Goal: Transaction & Acquisition: Purchase product/service

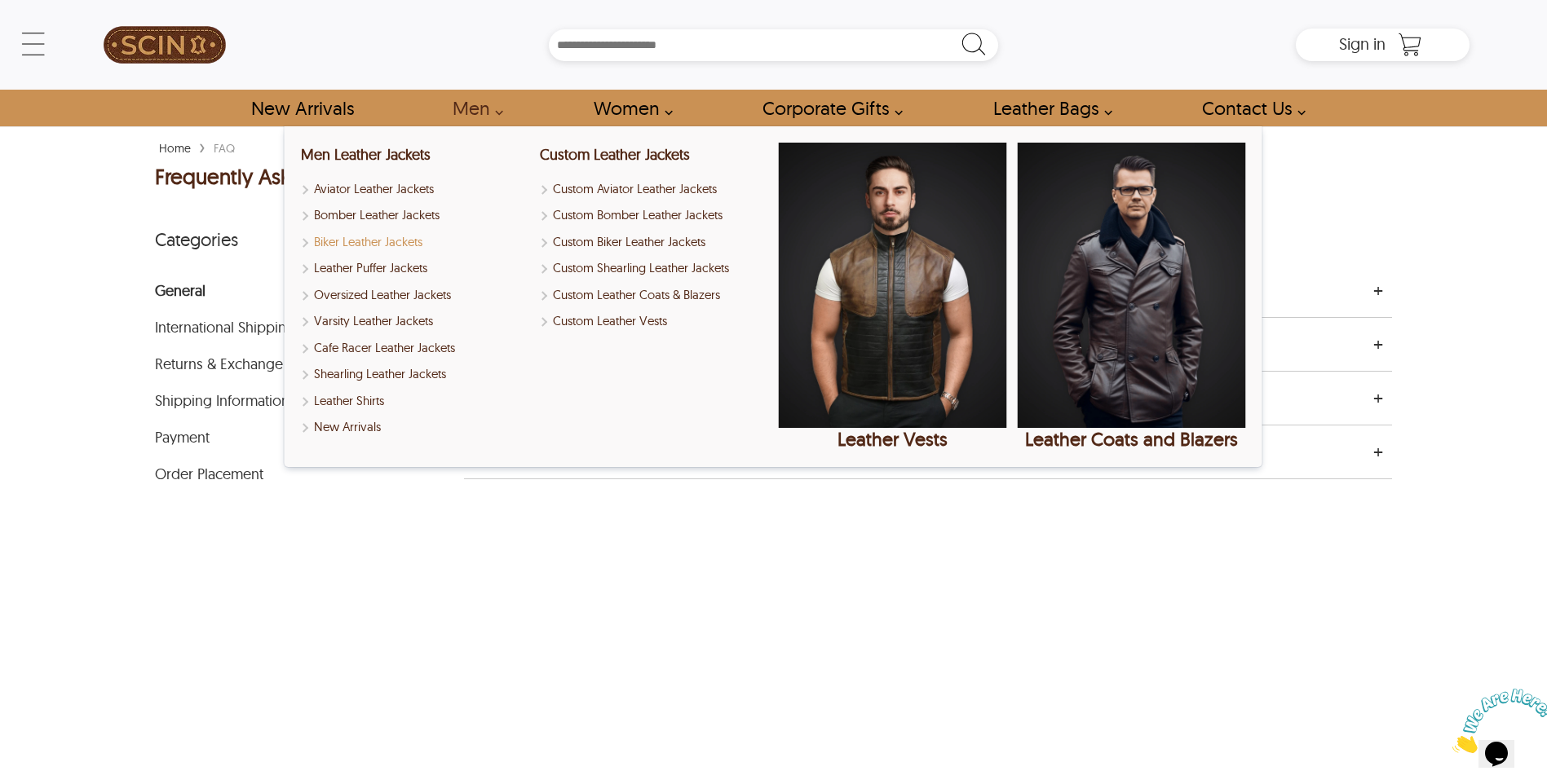
click at [388, 239] on link "Biker Leather Jackets" at bounding box center [415, 242] width 228 height 18
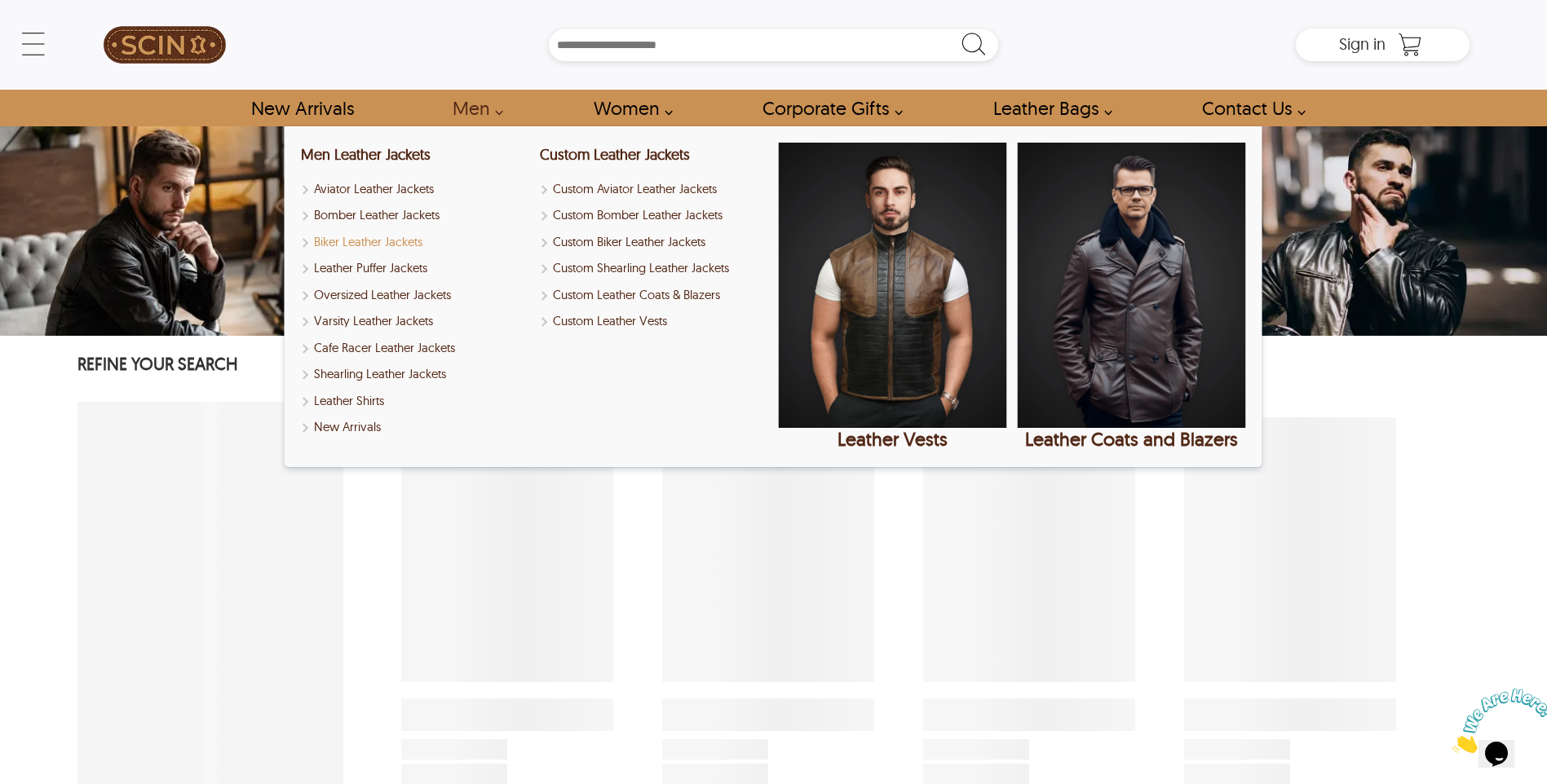
select select "********"
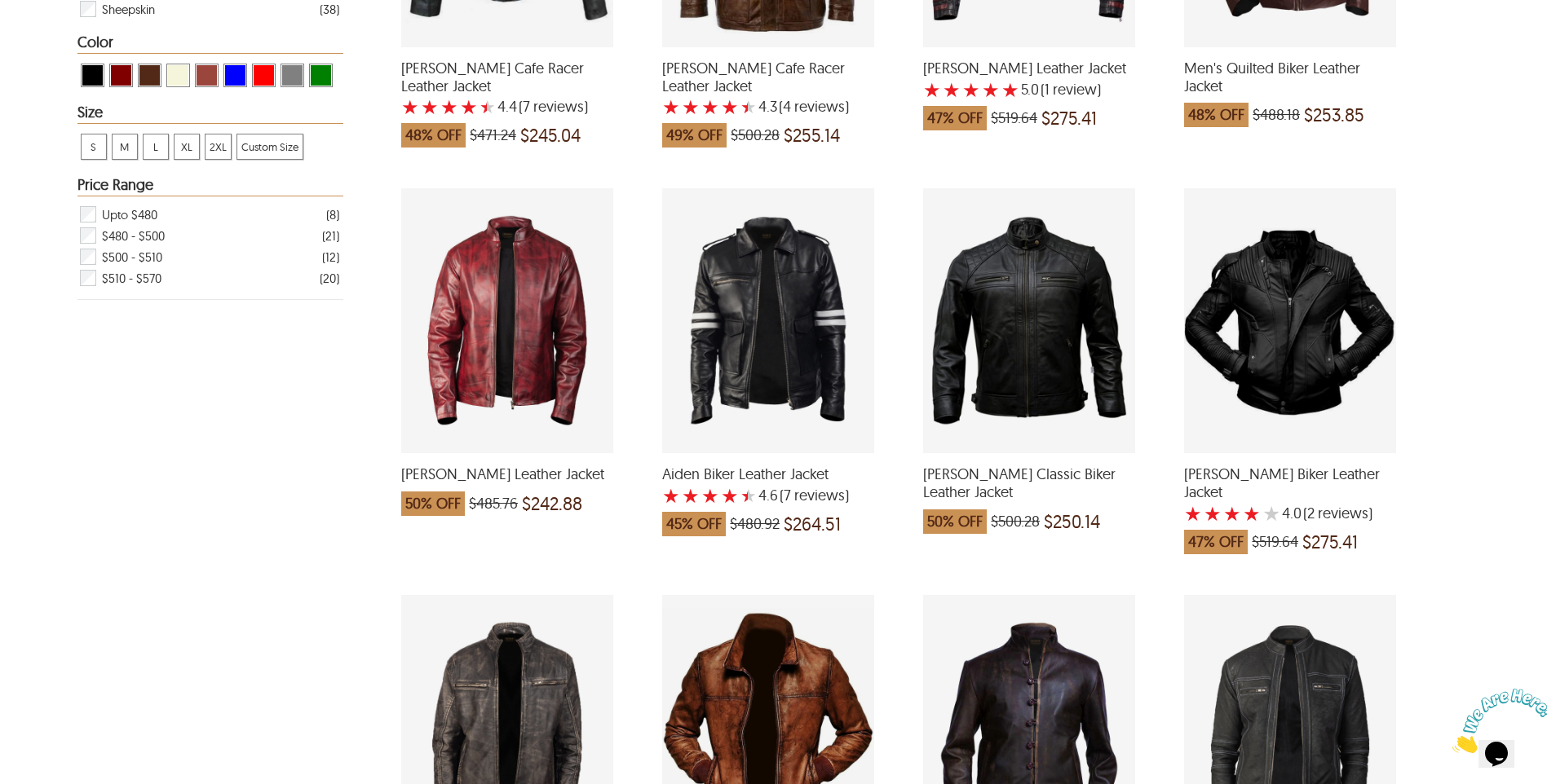
scroll to position [1141, 0]
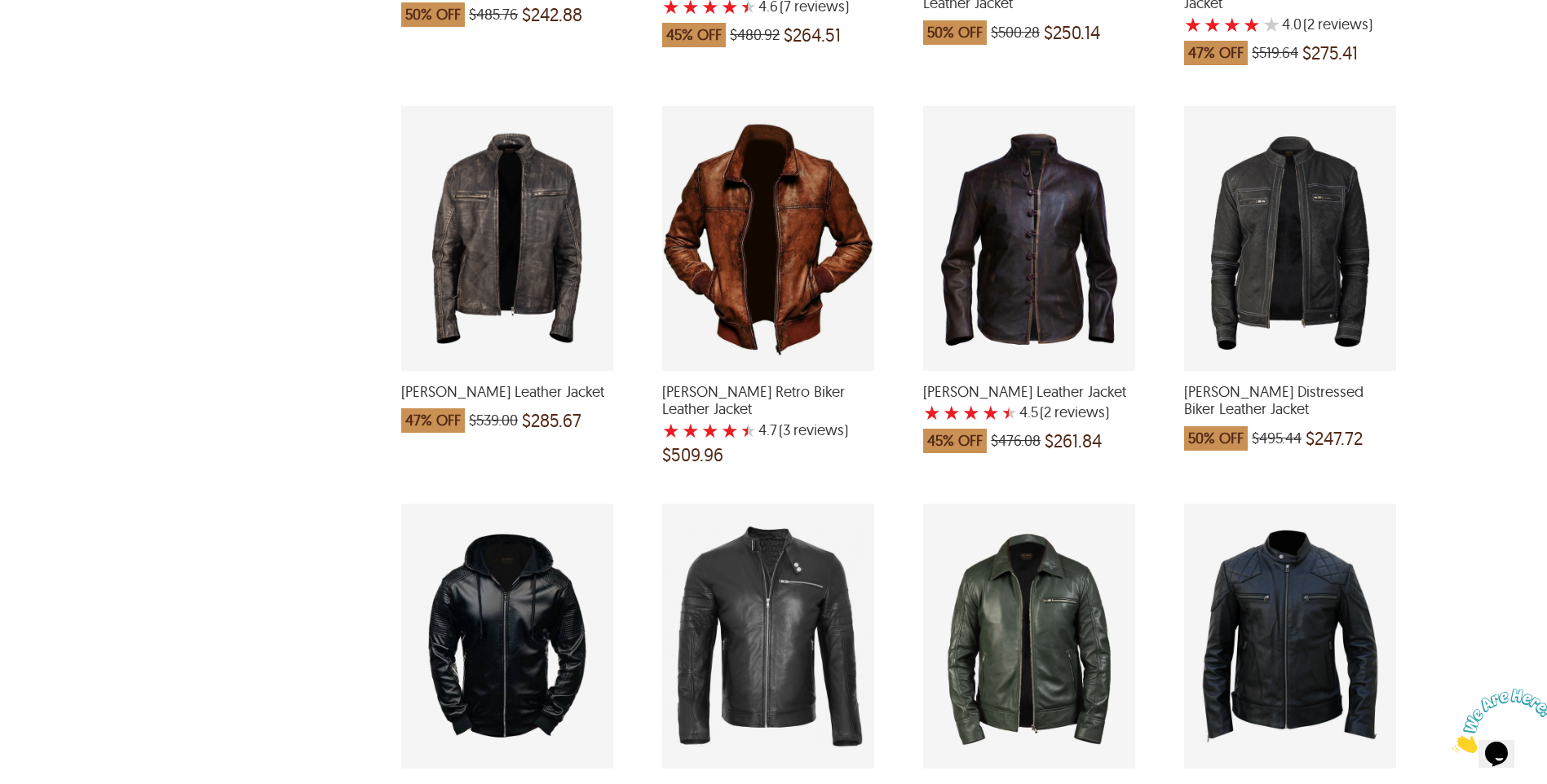
click at [528, 194] on div "Lewis Biker Leather Jacket which was at a price of $539.00, now after discount …" at bounding box center [507, 239] width 212 height 265
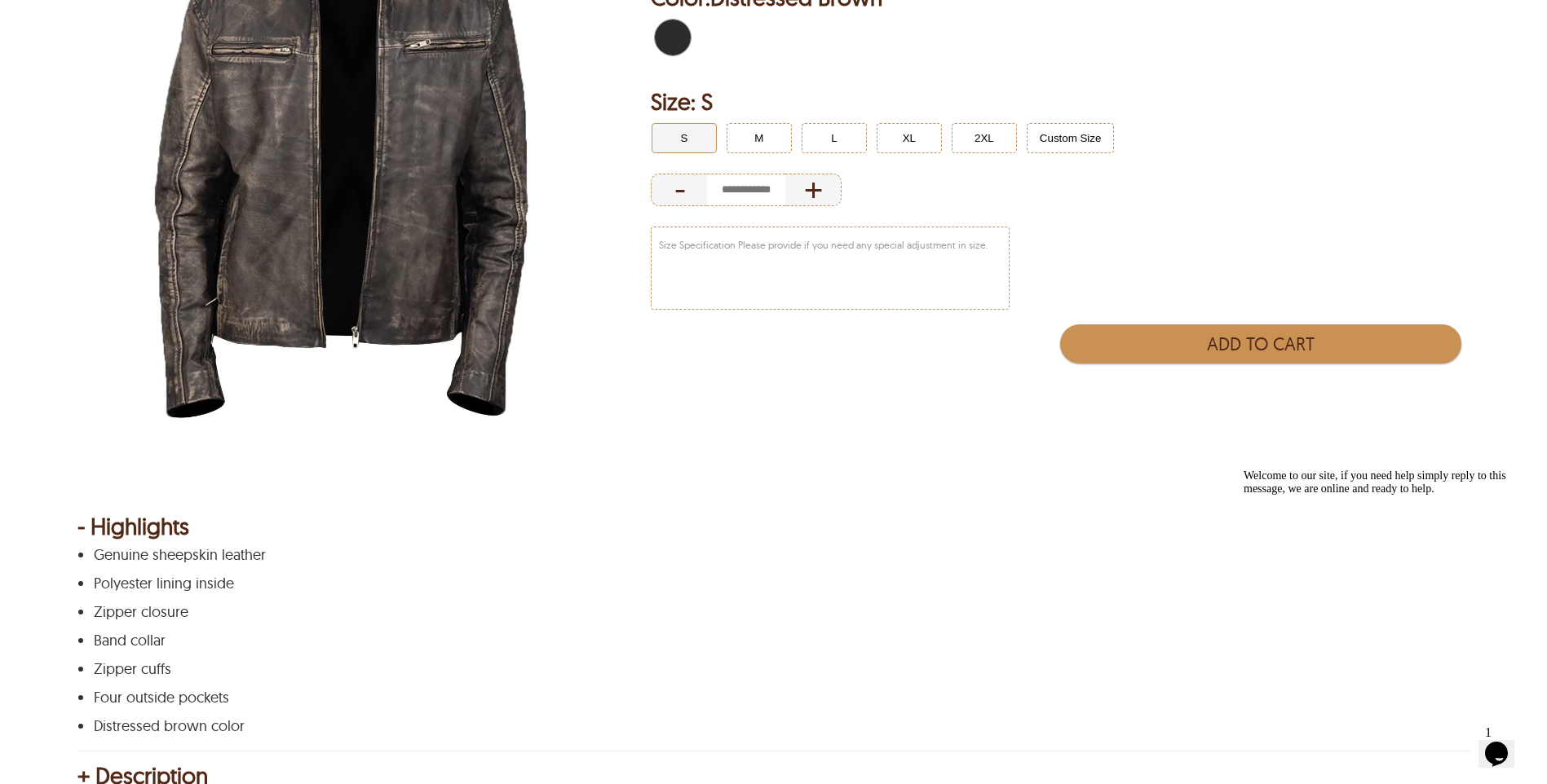
scroll to position [163, 0]
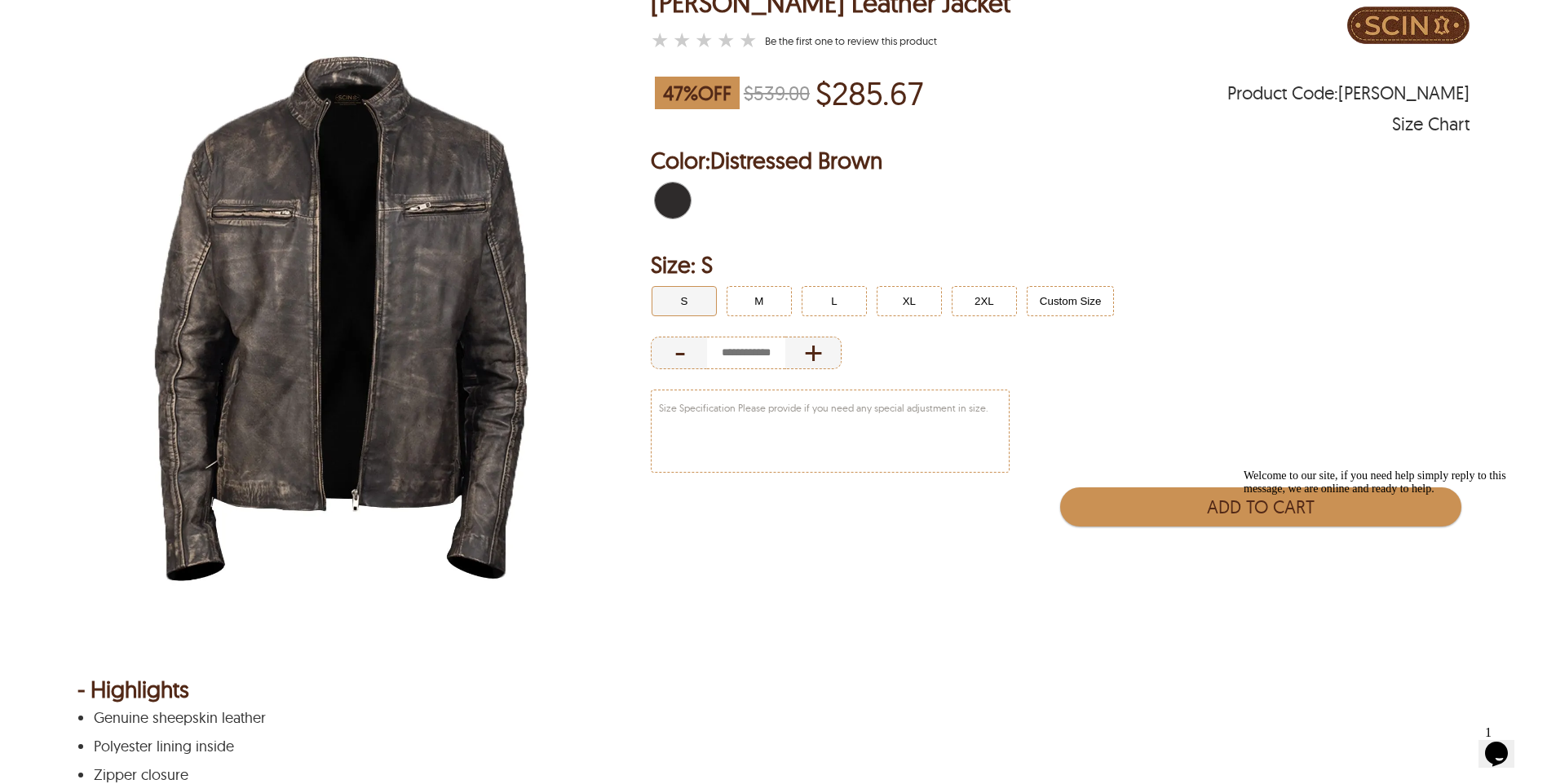
click at [448, 351] on img at bounding box center [341, 318] width 528 height 660
click at [923, 303] on button "XL" at bounding box center [909, 301] width 65 height 30
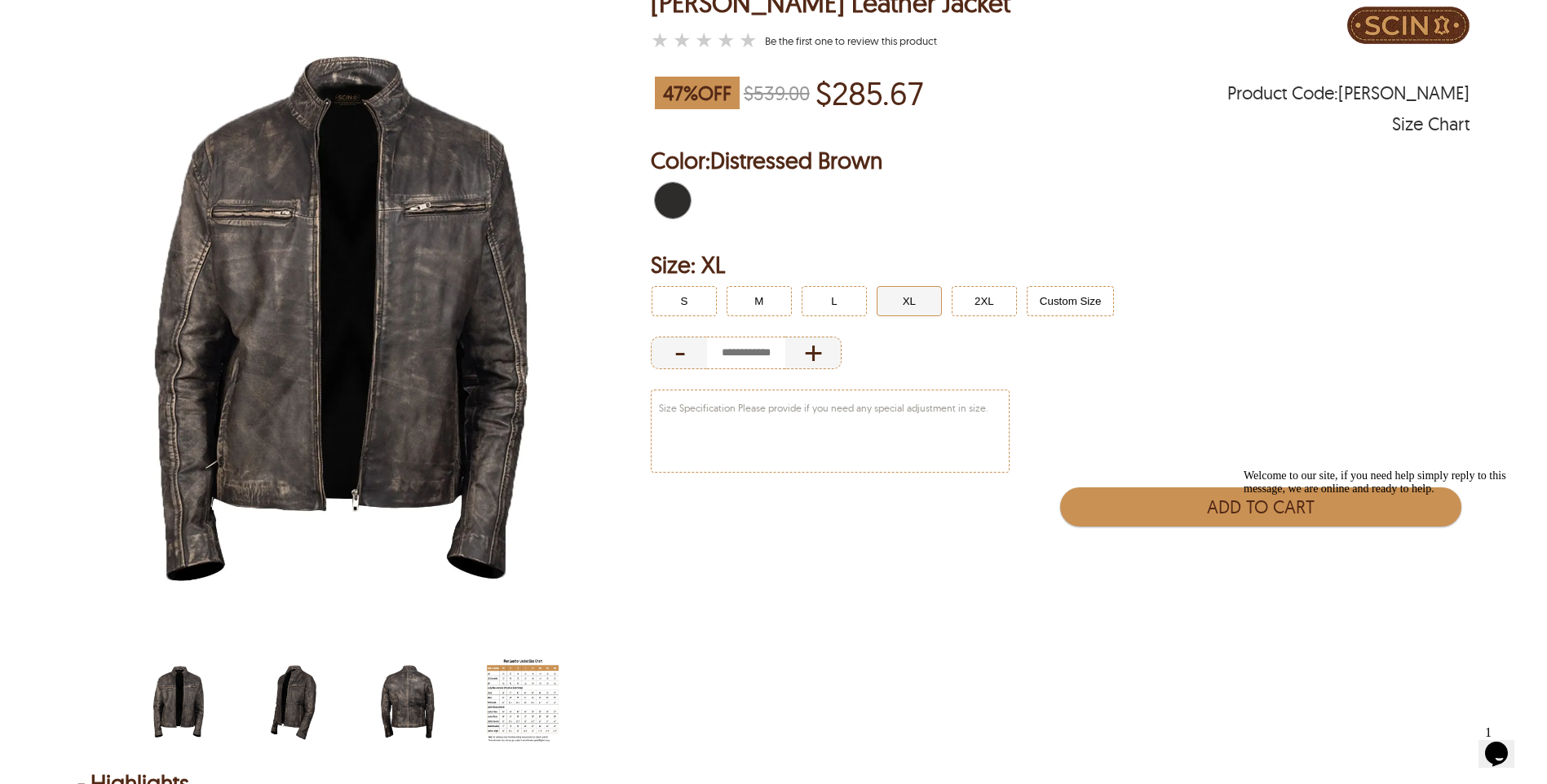
scroll to position [245, 0]
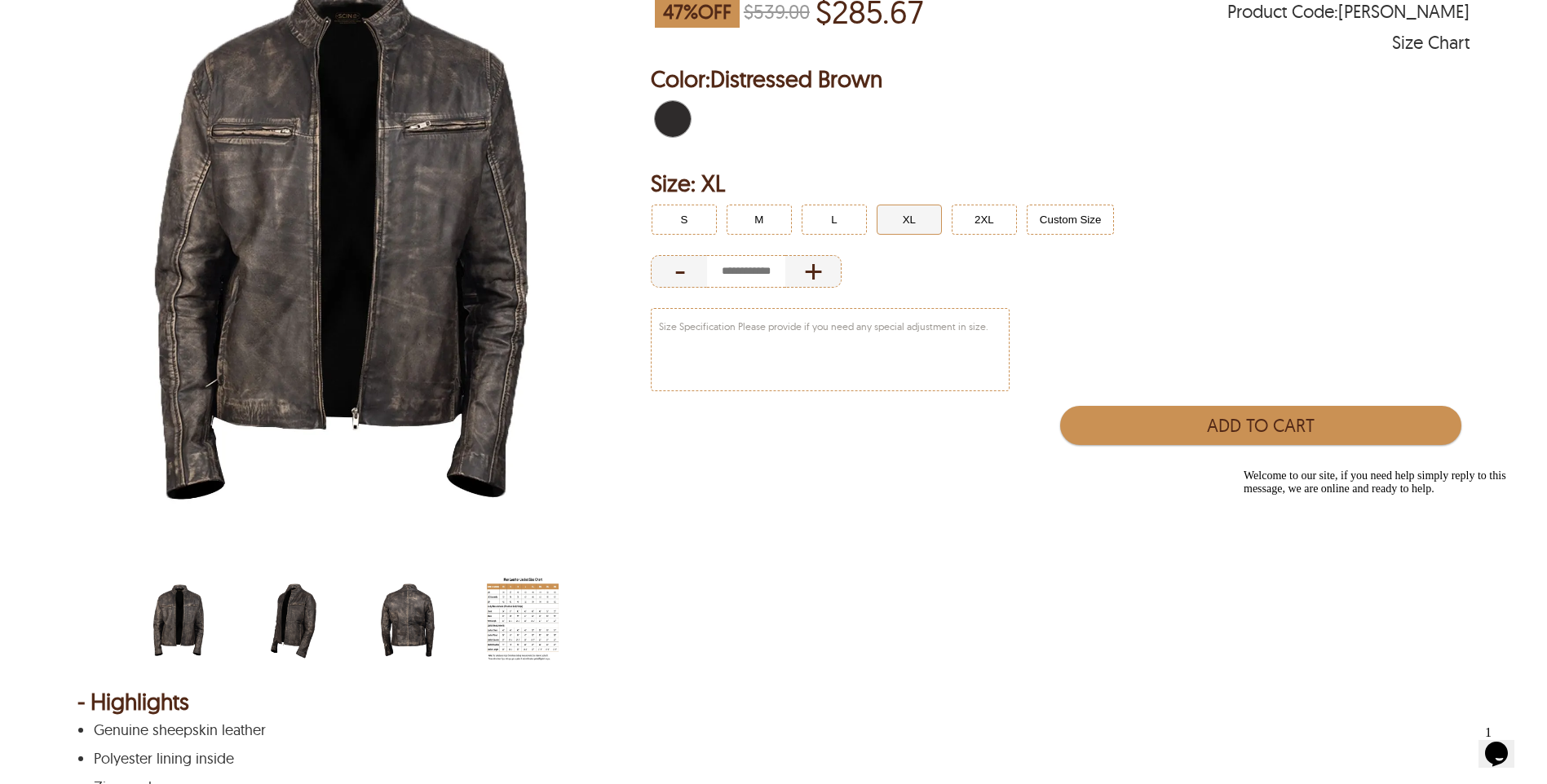
click at [526, 625] on img "men-leather-jacket-size-chart-min.jpg" at bounding box center [523, 620] width 72 height 89
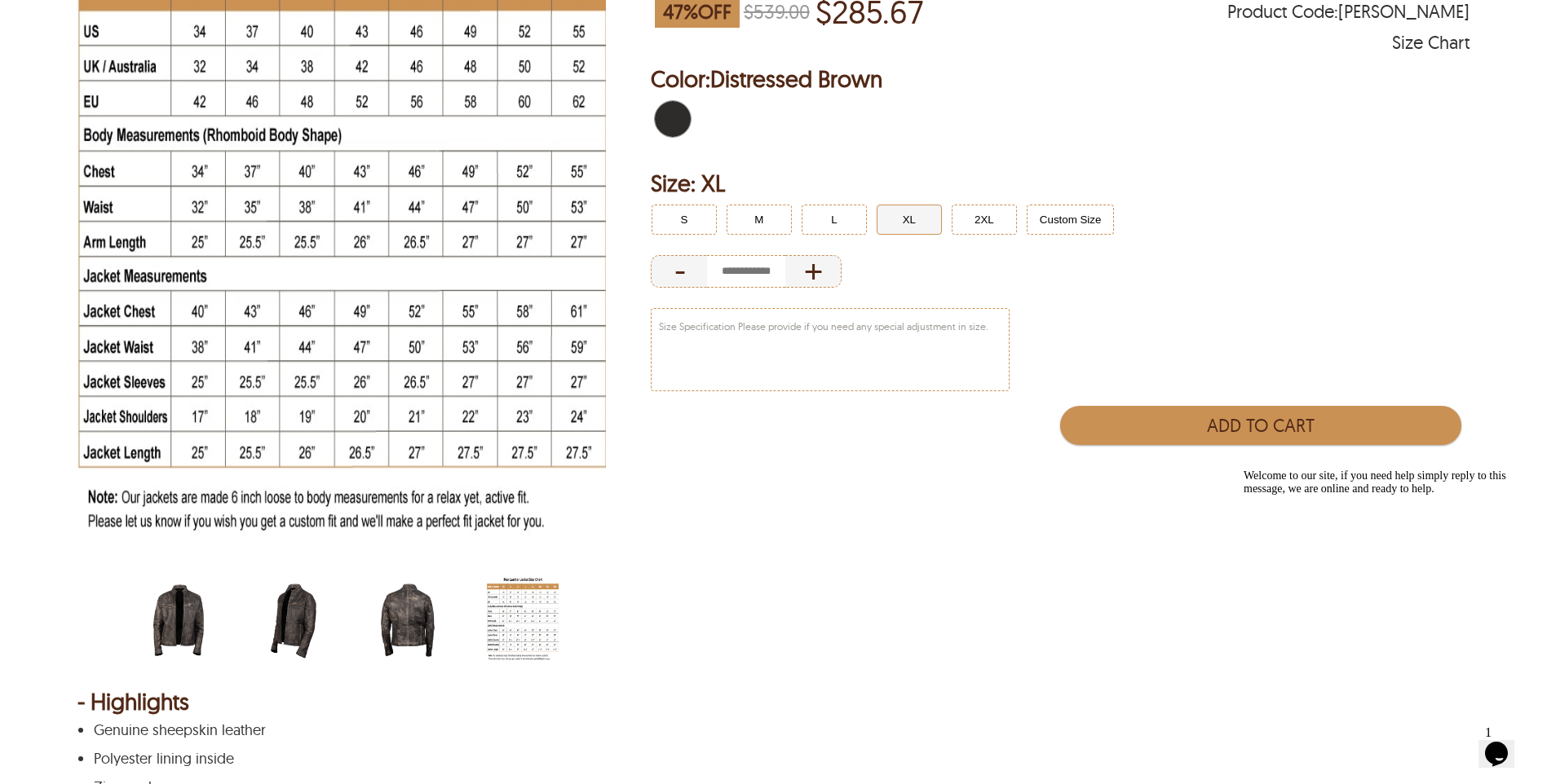
scroll to position [163, 0]
